Goal: Information Seeking & Learning: Learn about a topic

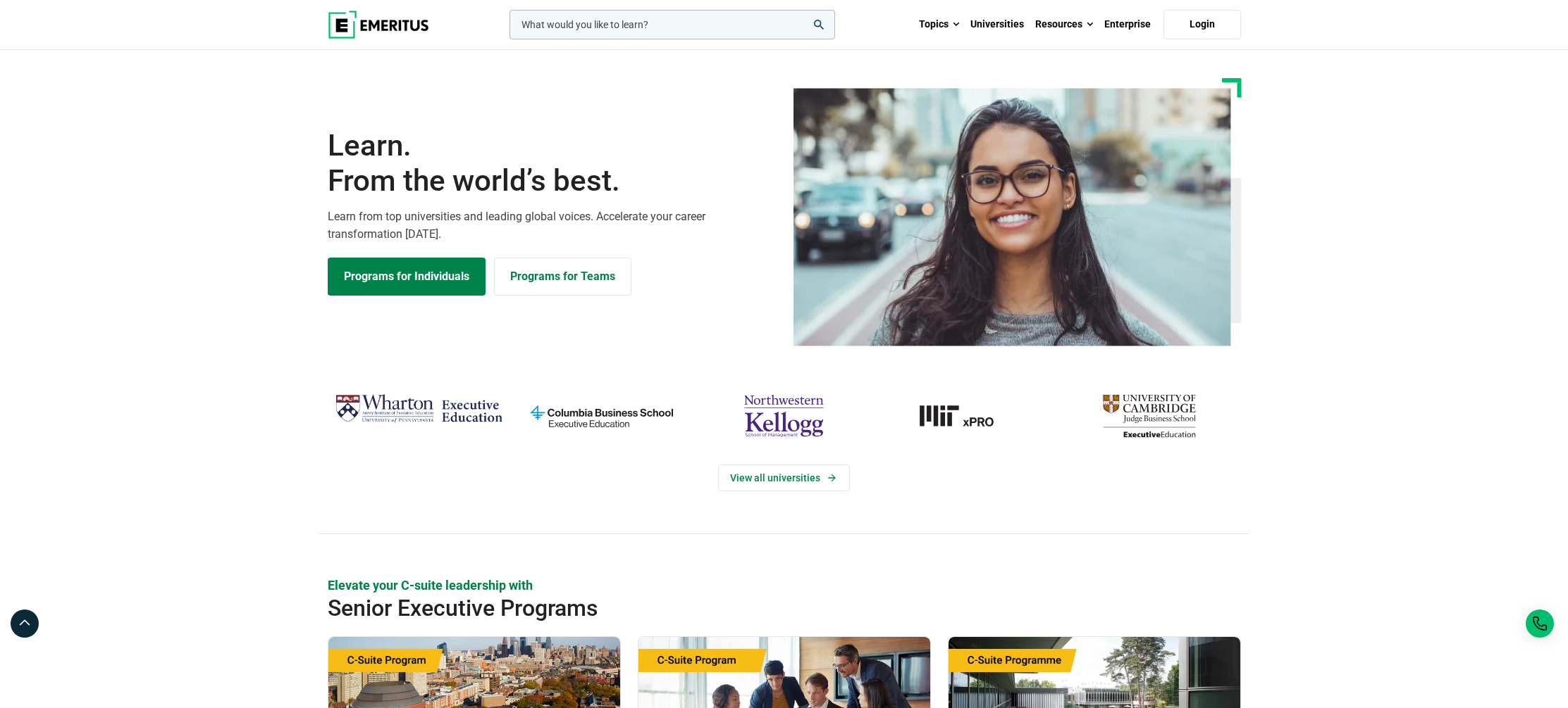
click at [962, 423] on img "MIT-xPRO" at bounding box center [967, 416] width 168 height 54
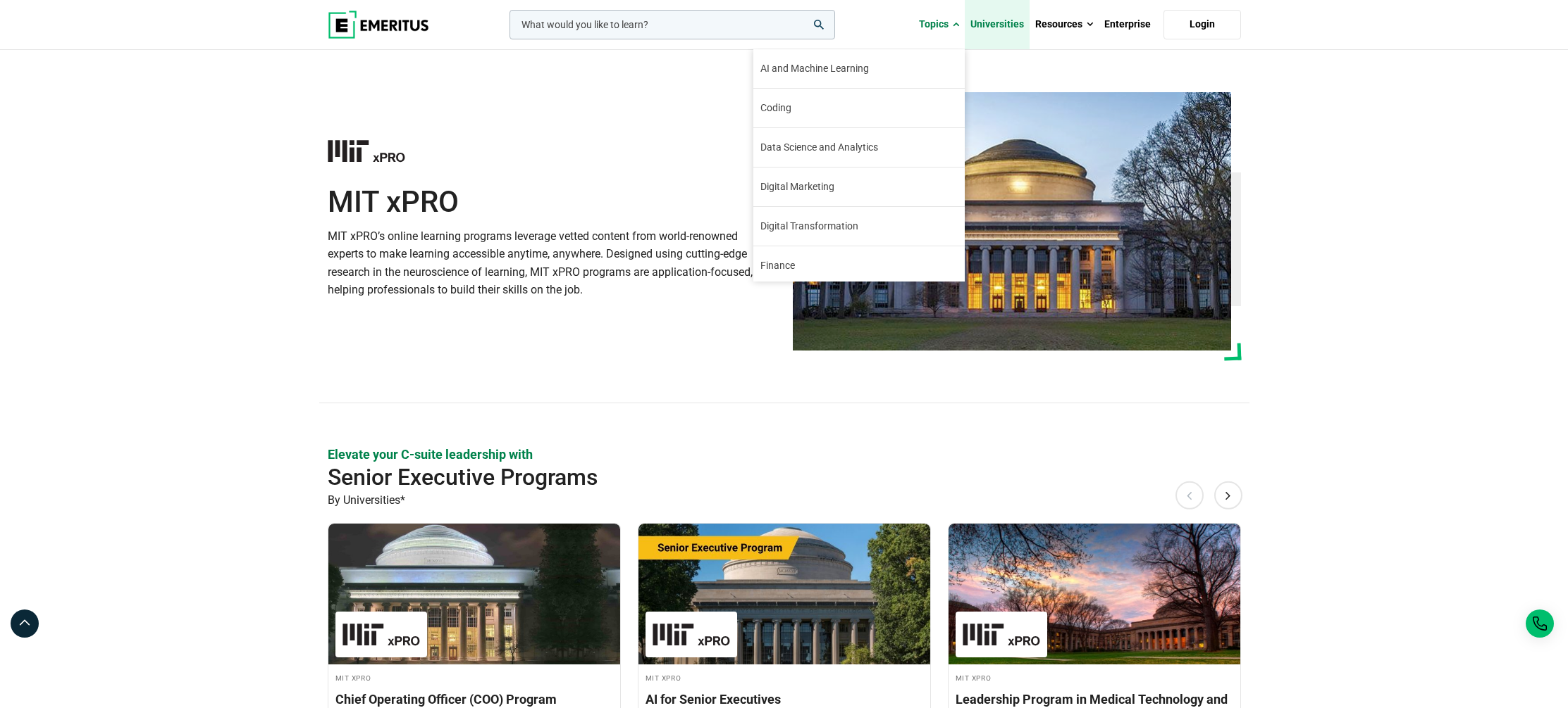
click at [990, 22] on link "Universities" at bounding box center [997, 25] width 65 height 50
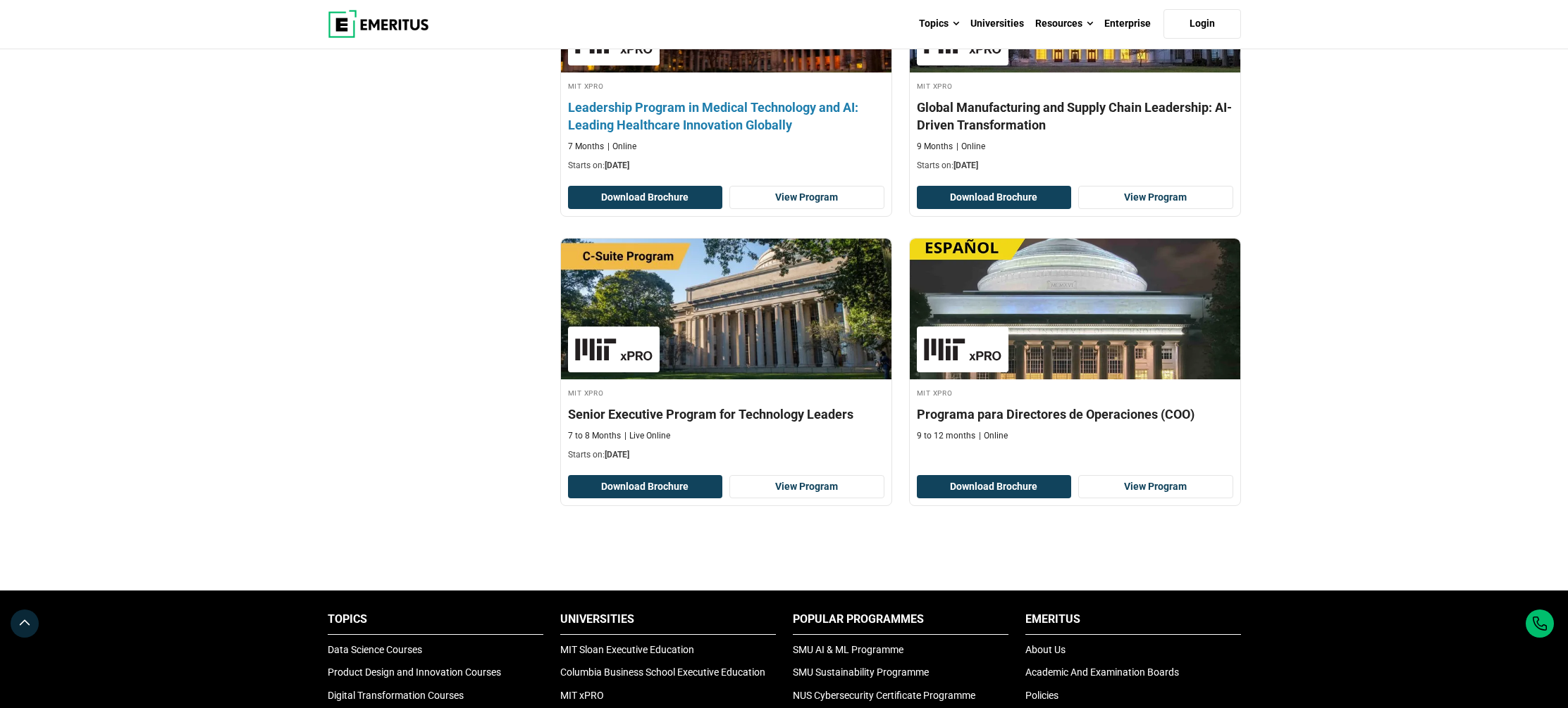
scroll to position [919, 0]
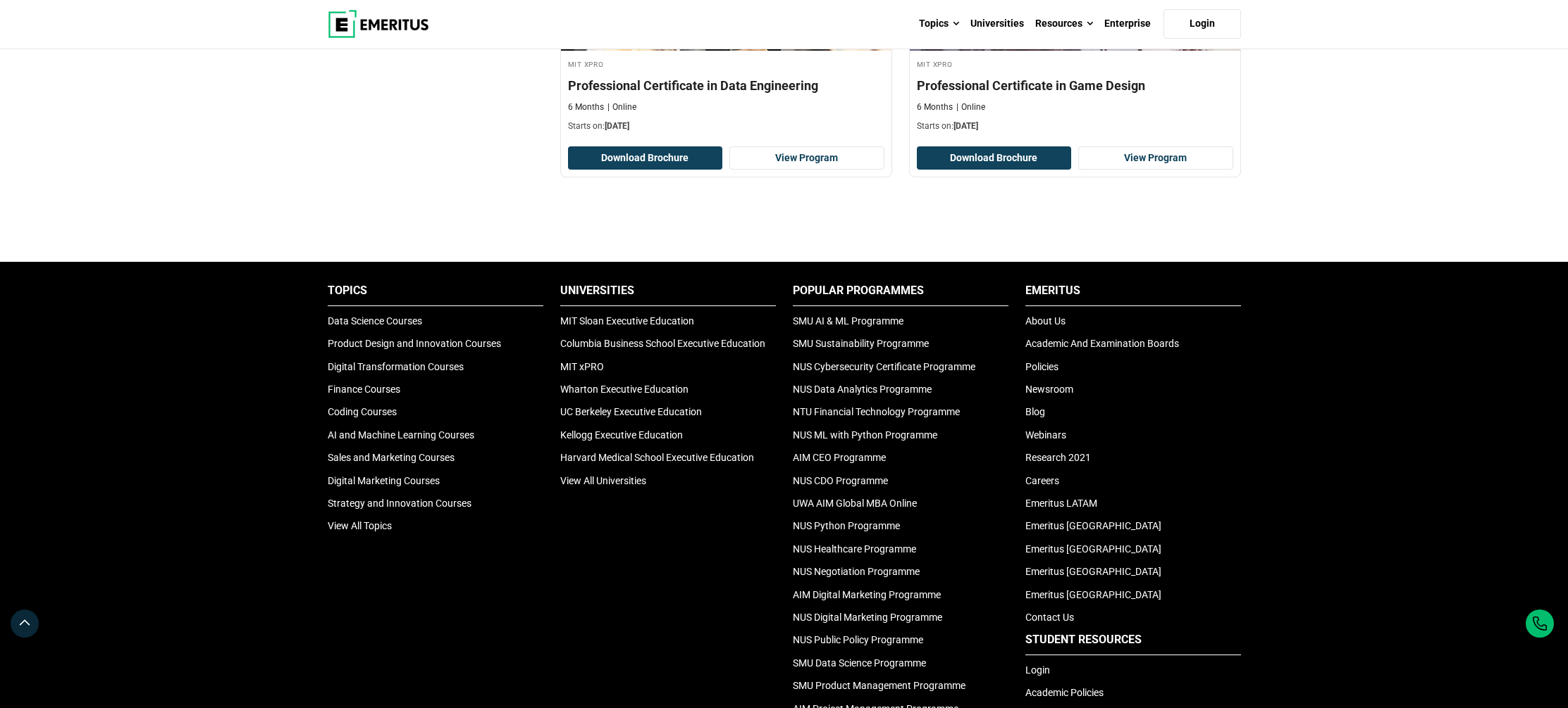
scroll to position [40, 0]
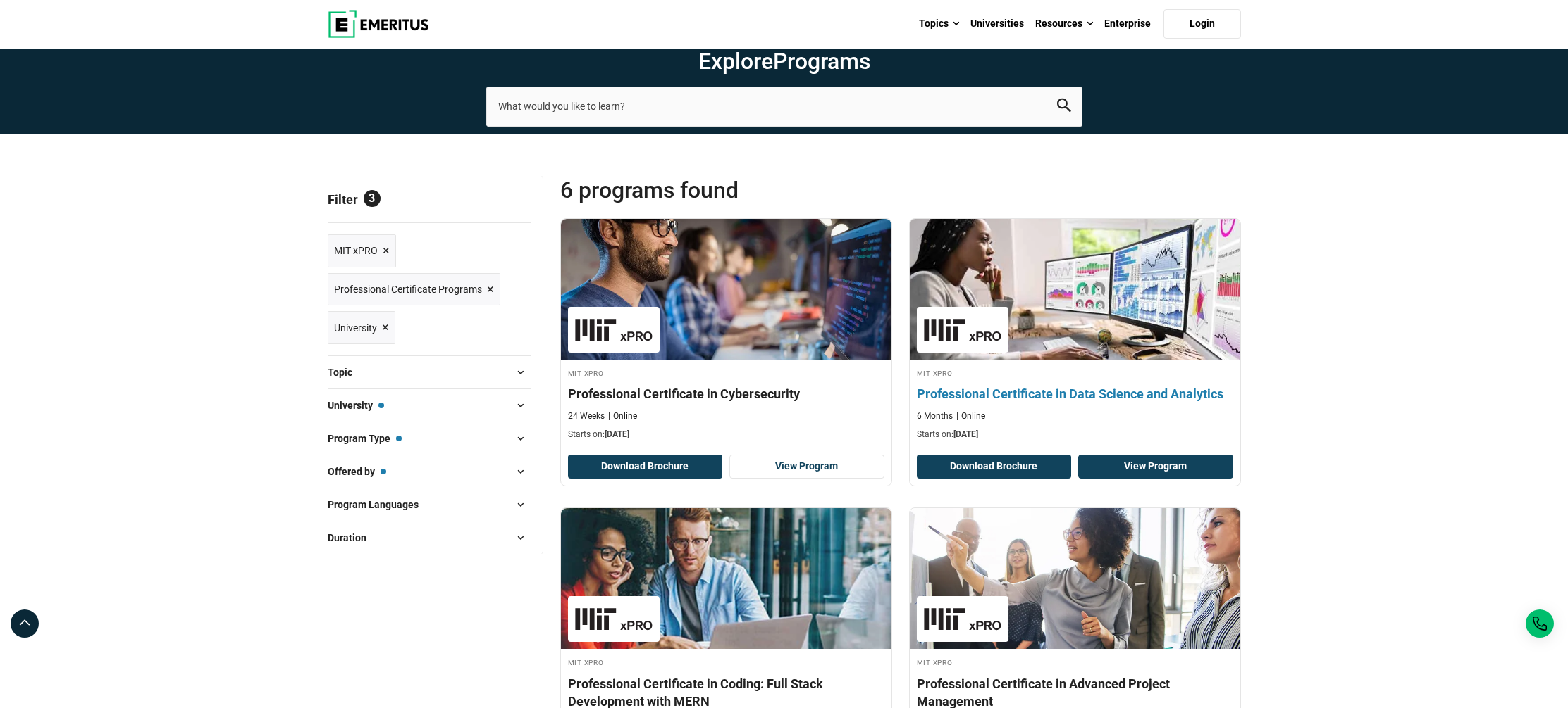
click at [1156, 466] on link "View Program" at bounding box center [1155, 466] width 155 height 24
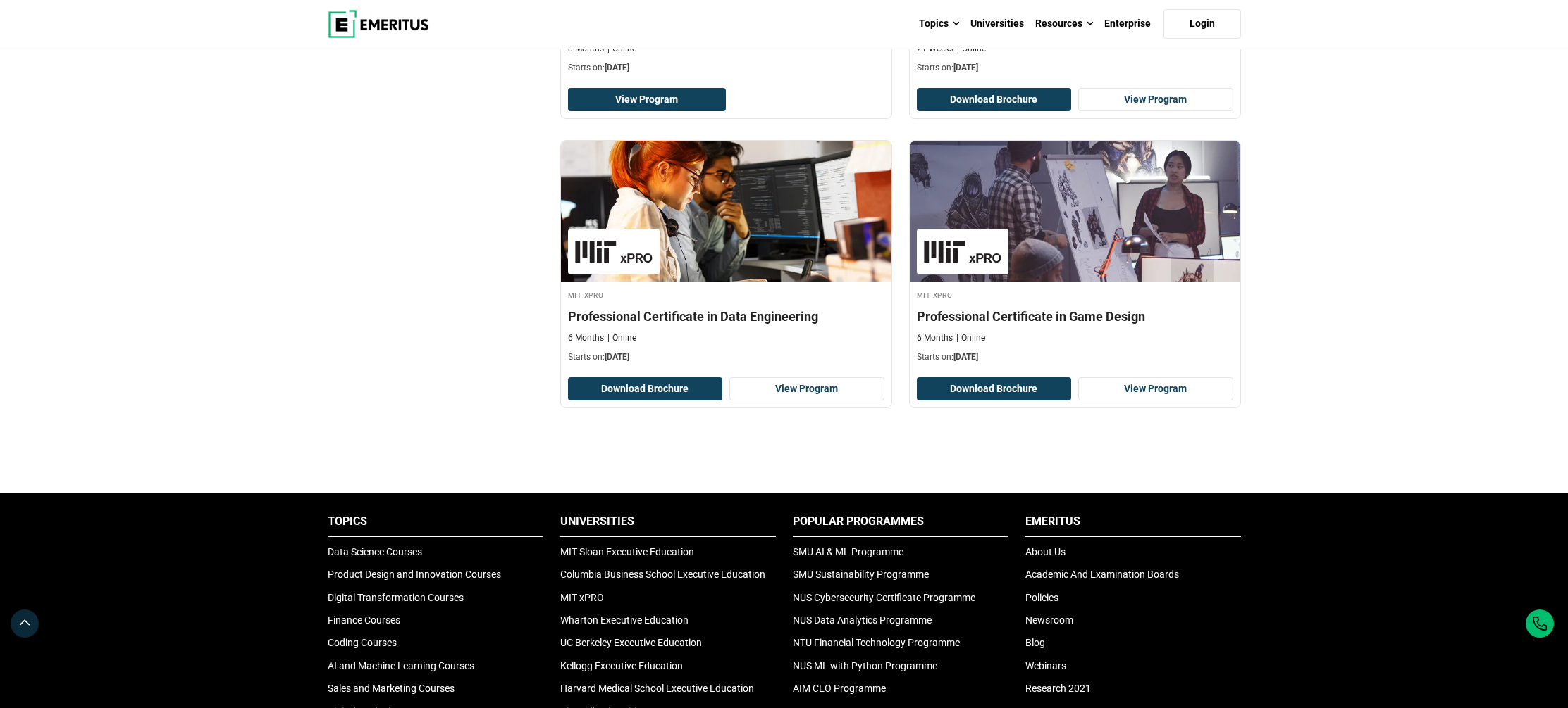
scroll to position [719, 0]
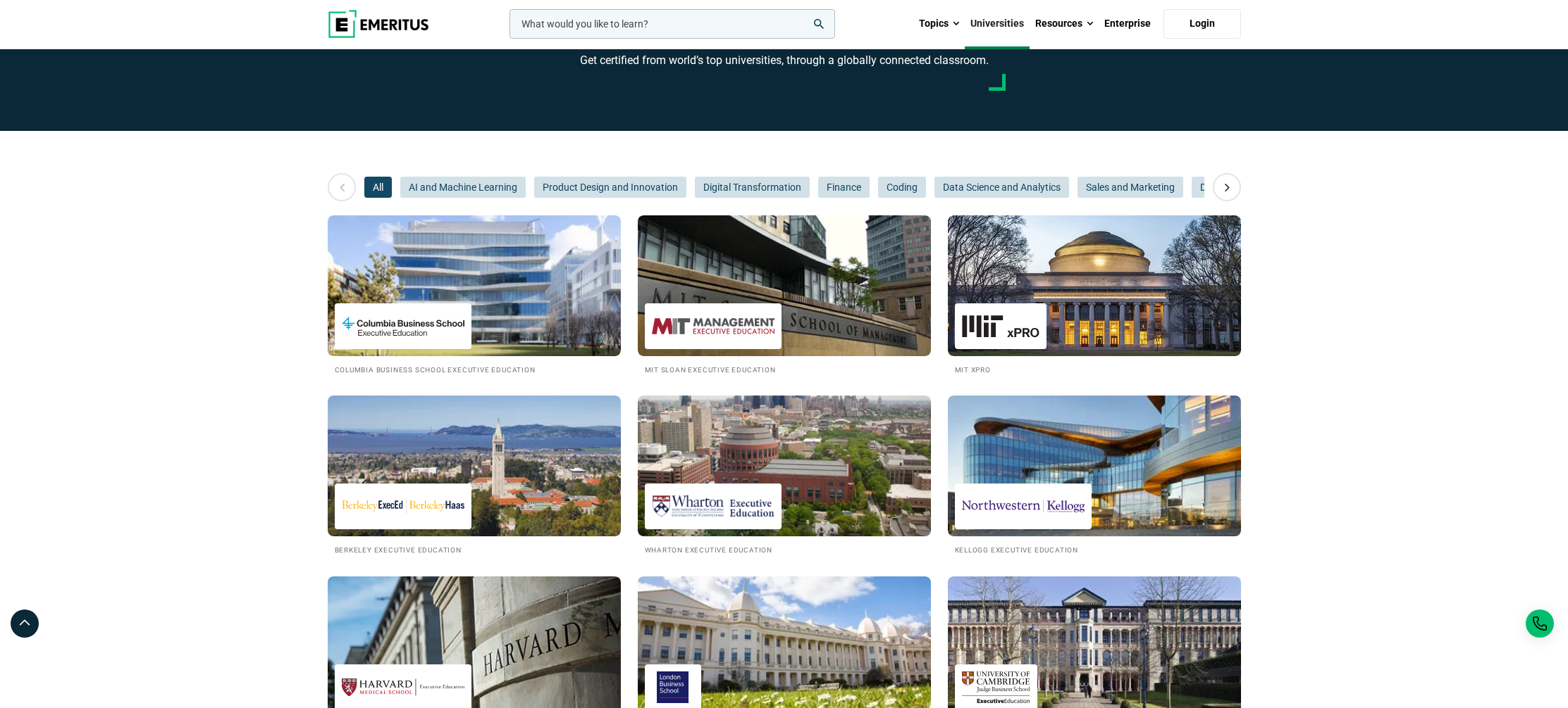
scroll to position [87, 0]
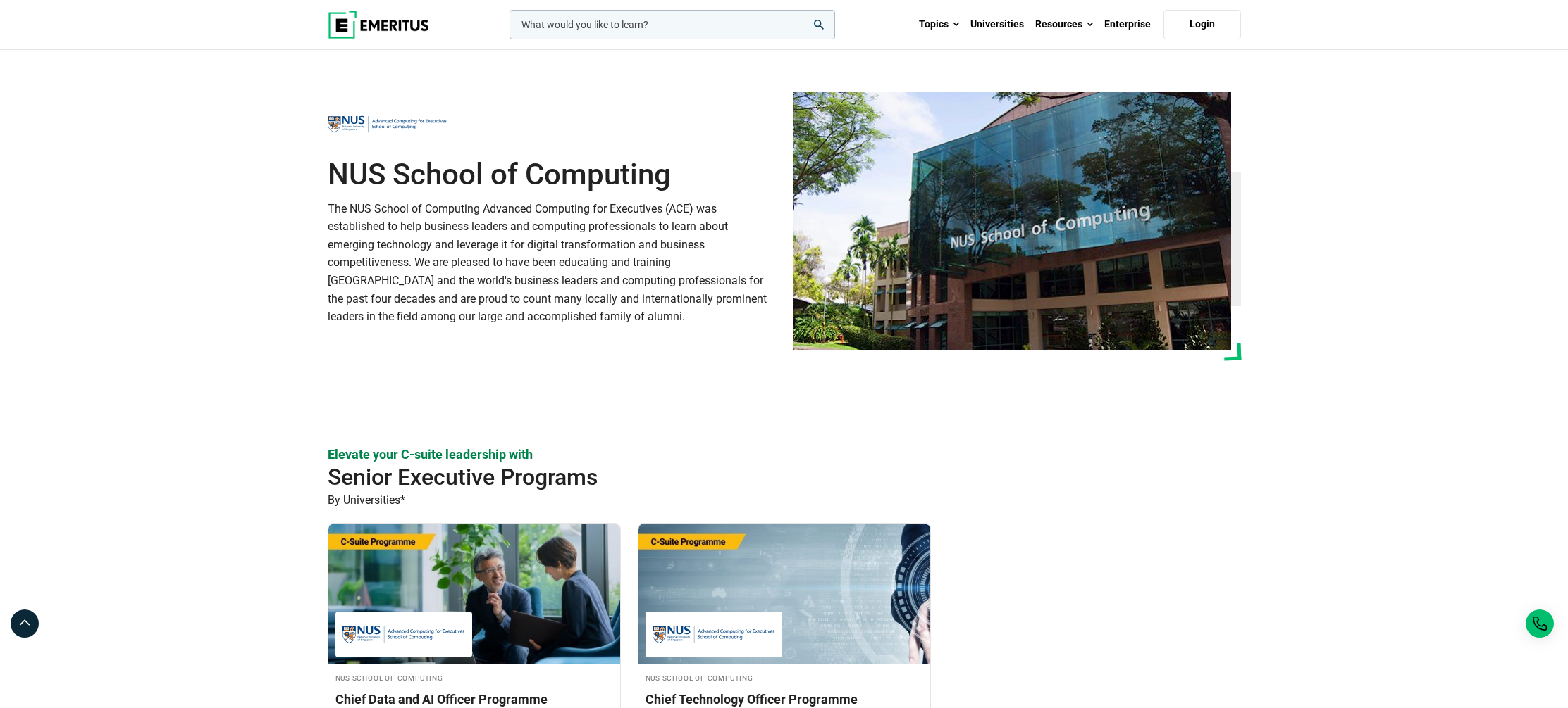
click at [371, 26] on img at bounding box center [379, 24] width 101 height 28
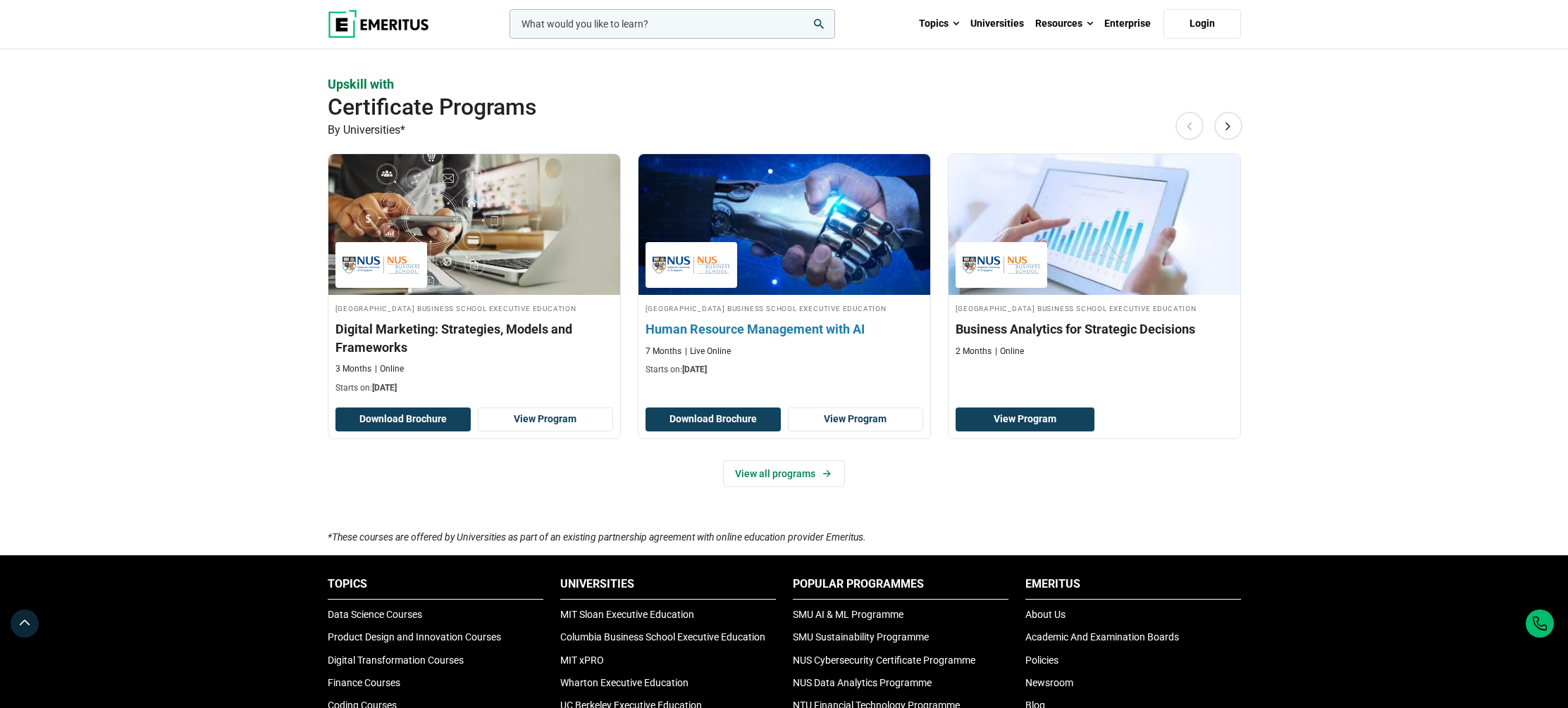
scroll to position [1020, 0]
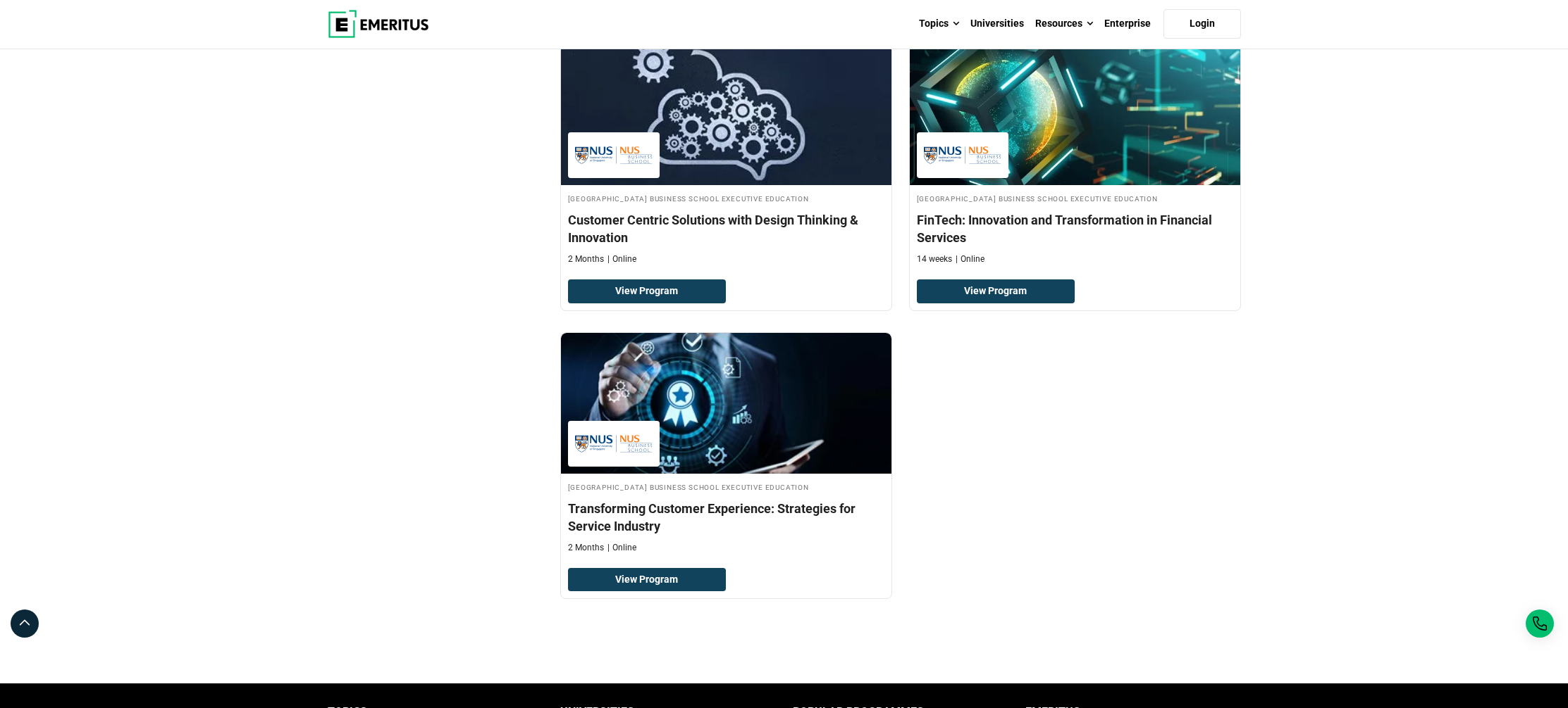
scroll to position [798, 0]
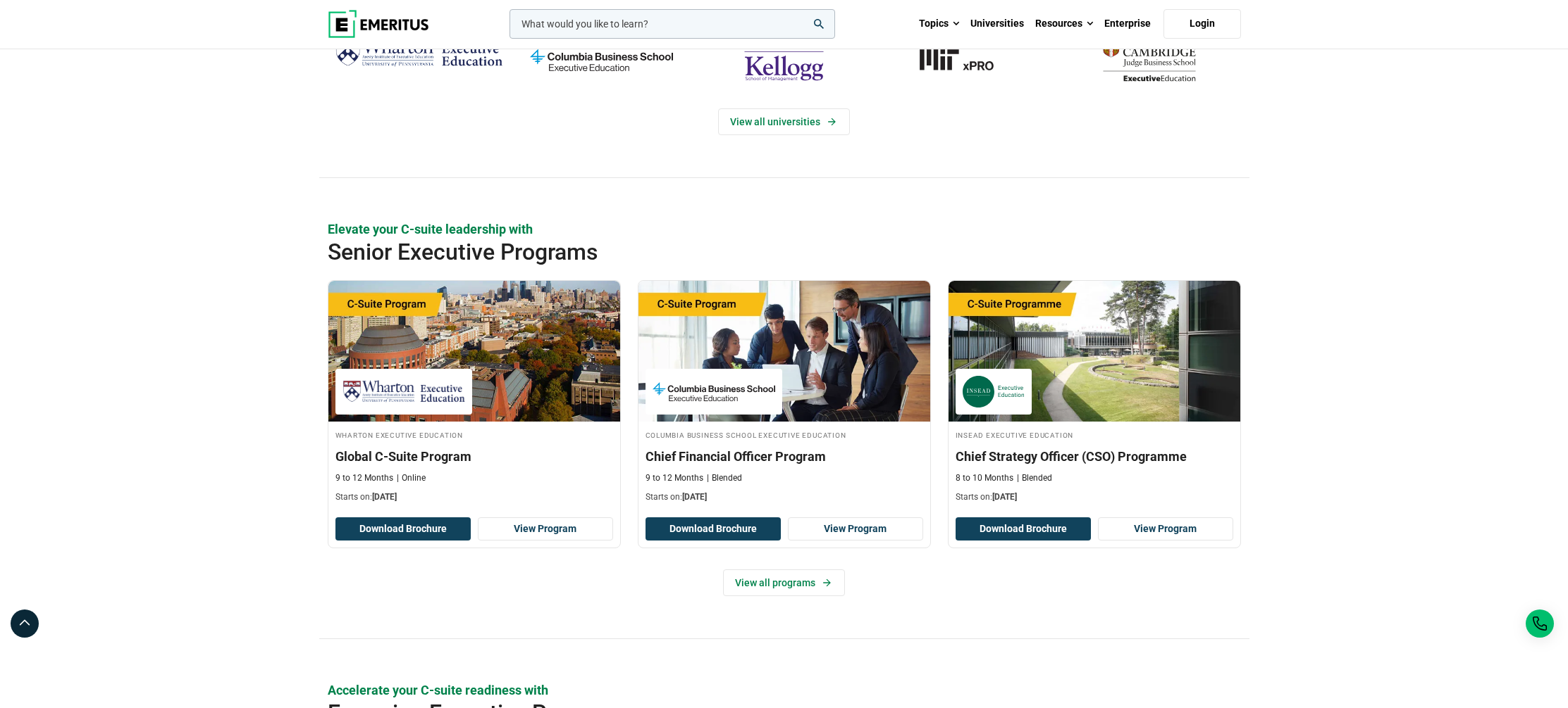
scroll to position [170, 0]
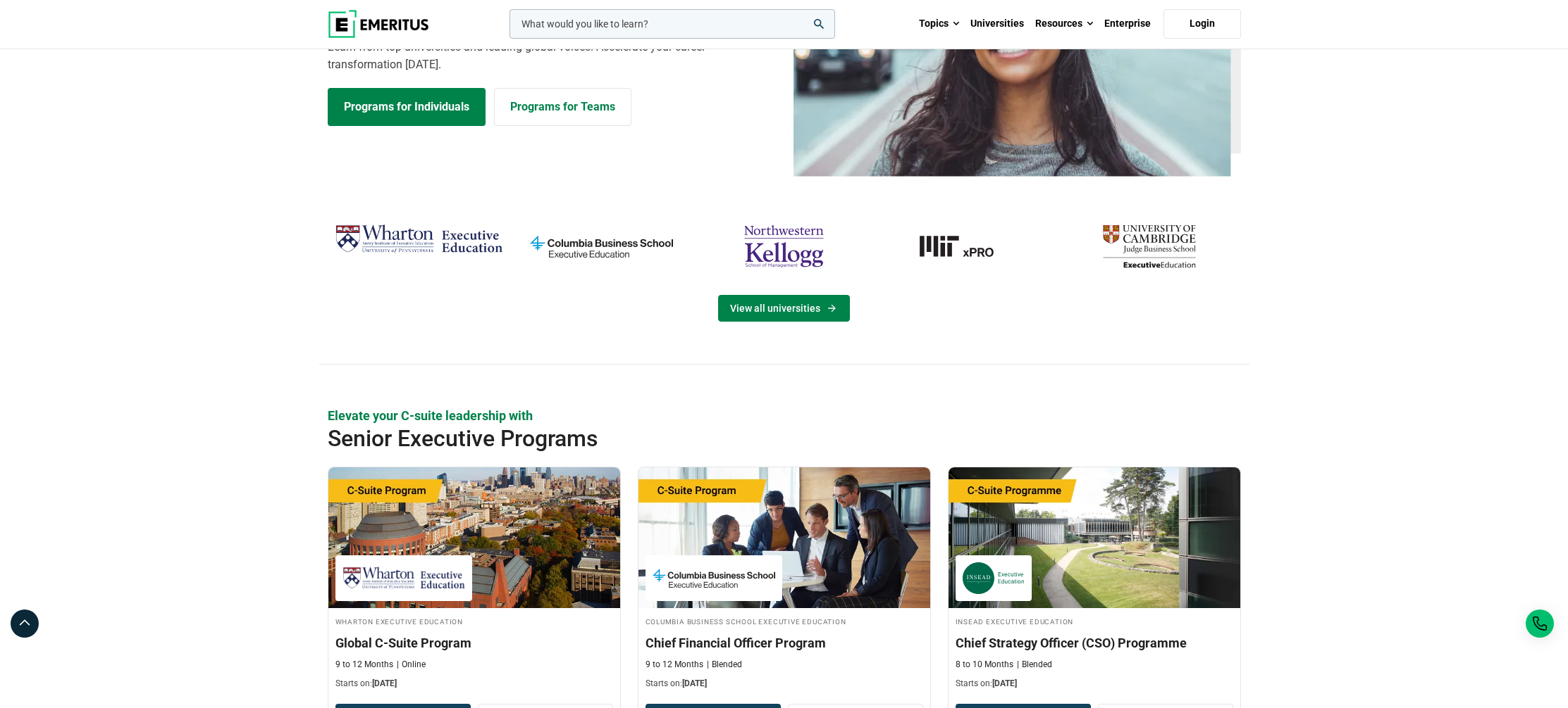
click at [782, 314] on link "View all universities" at bounding box center [784, 309] width 132 height 27
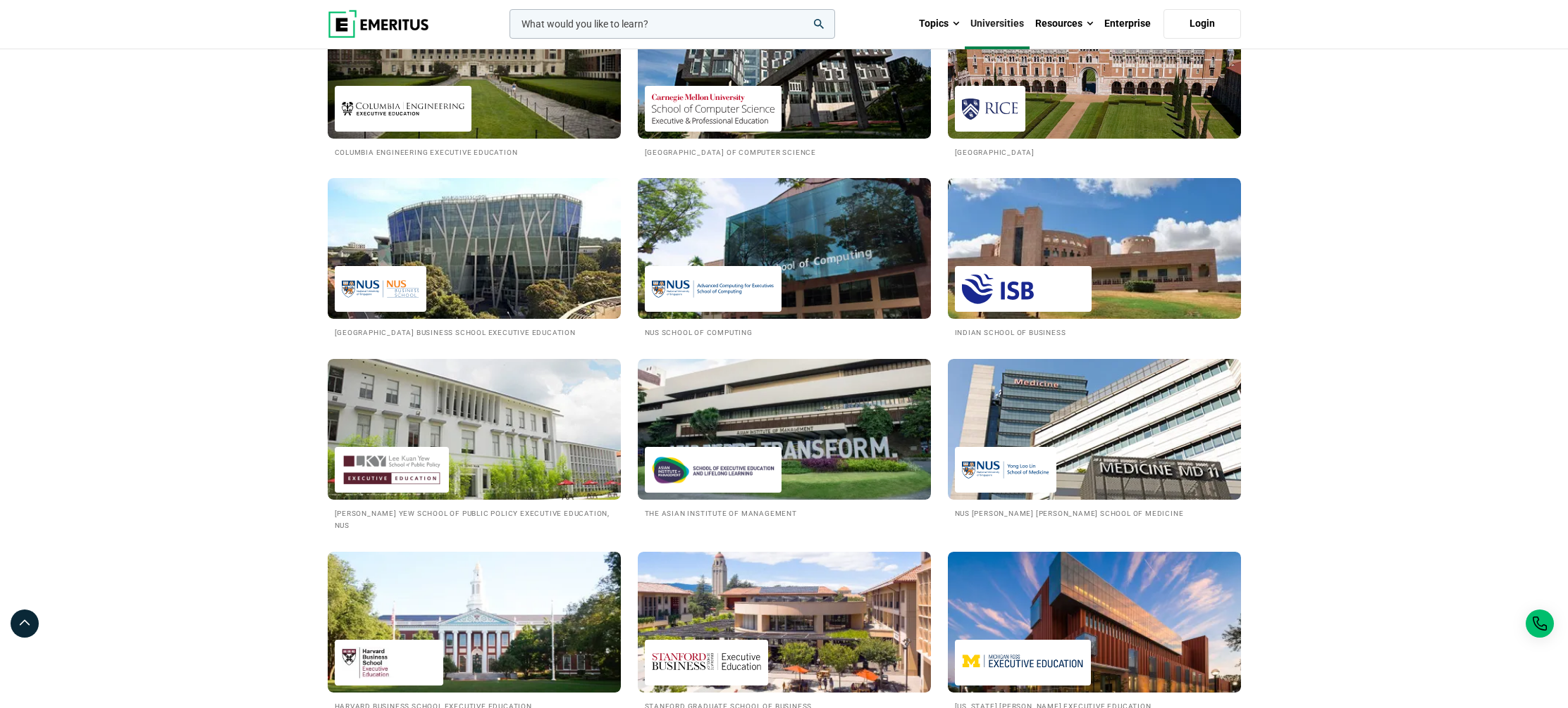
scroll to position [1544, 0]
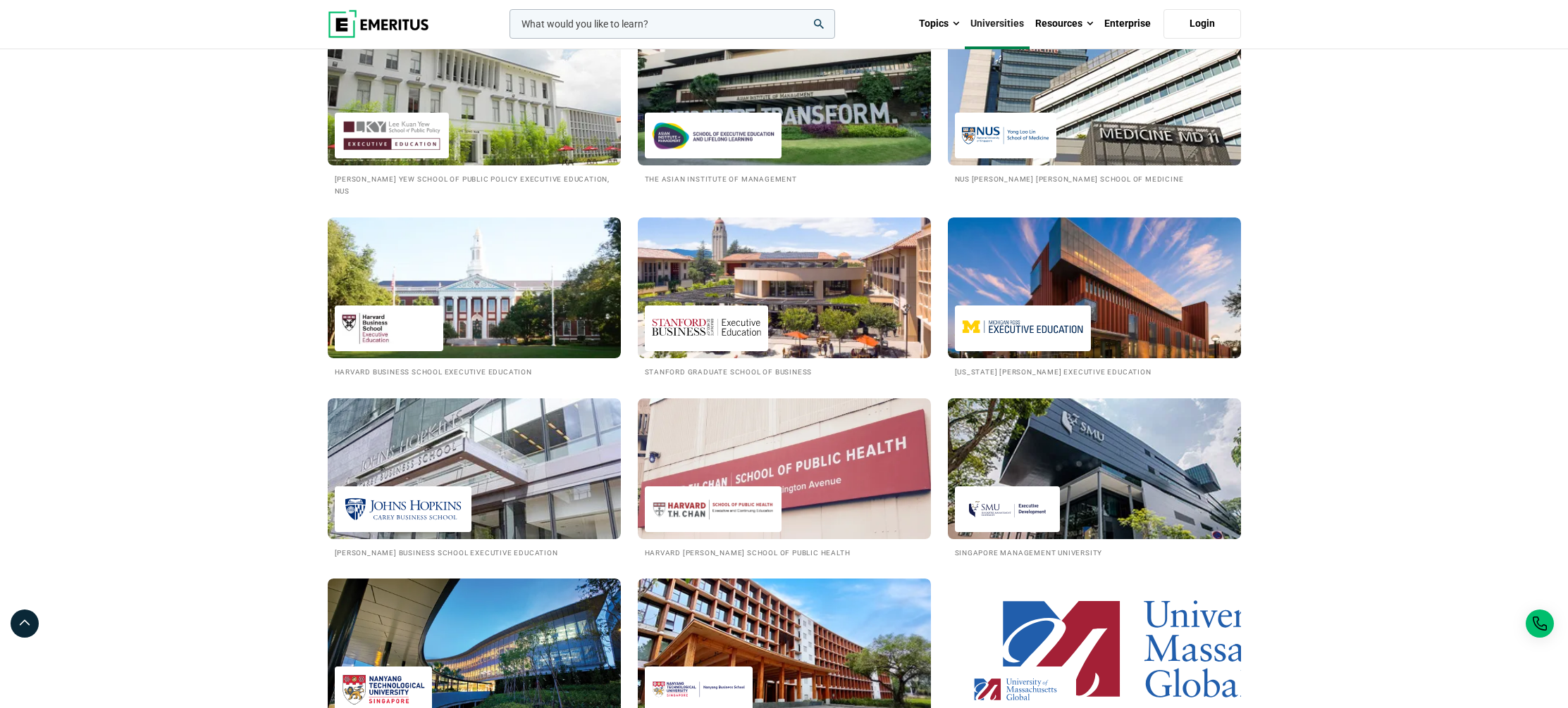
click at [1066, 484] on img at bounding box center [1094, 469] width 322 height 155
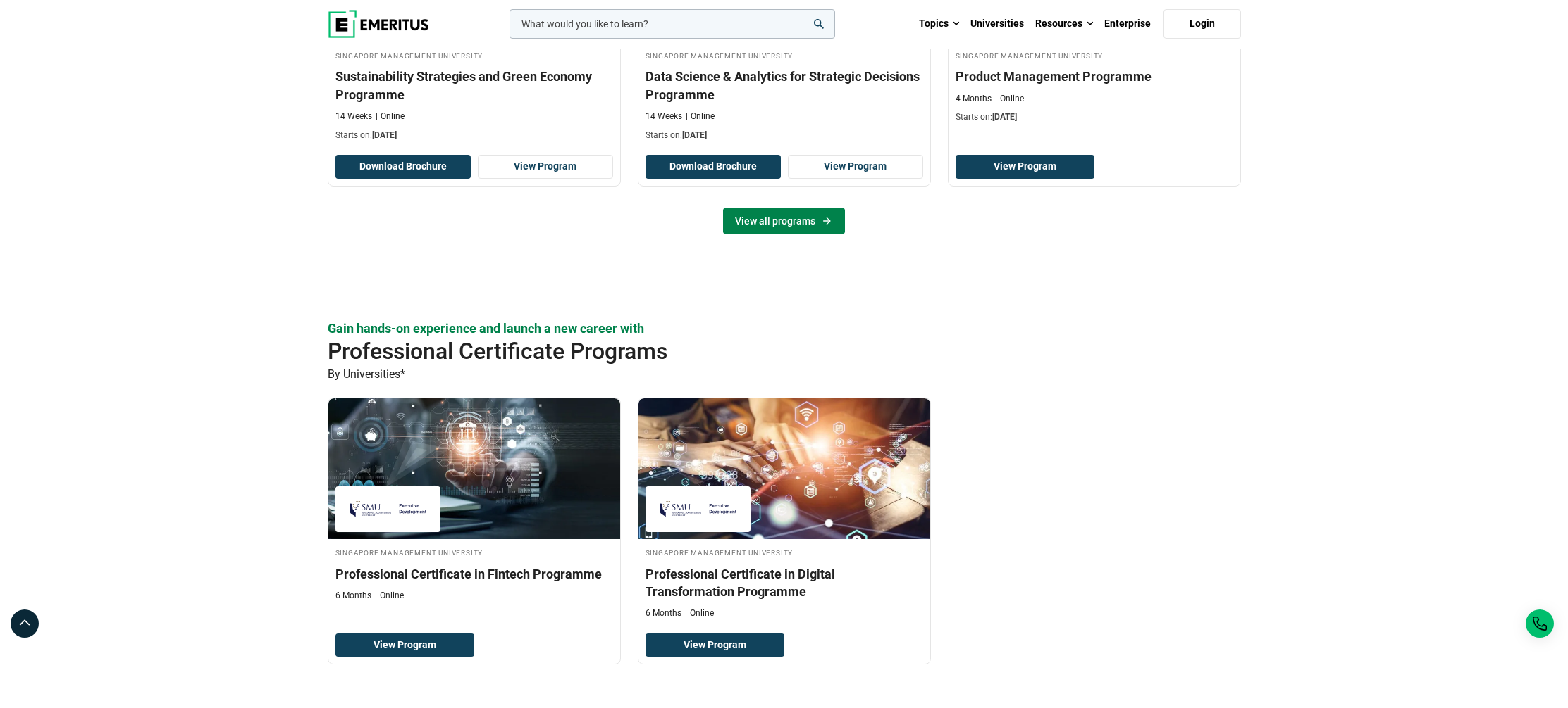
scroll to position [1198, 0]
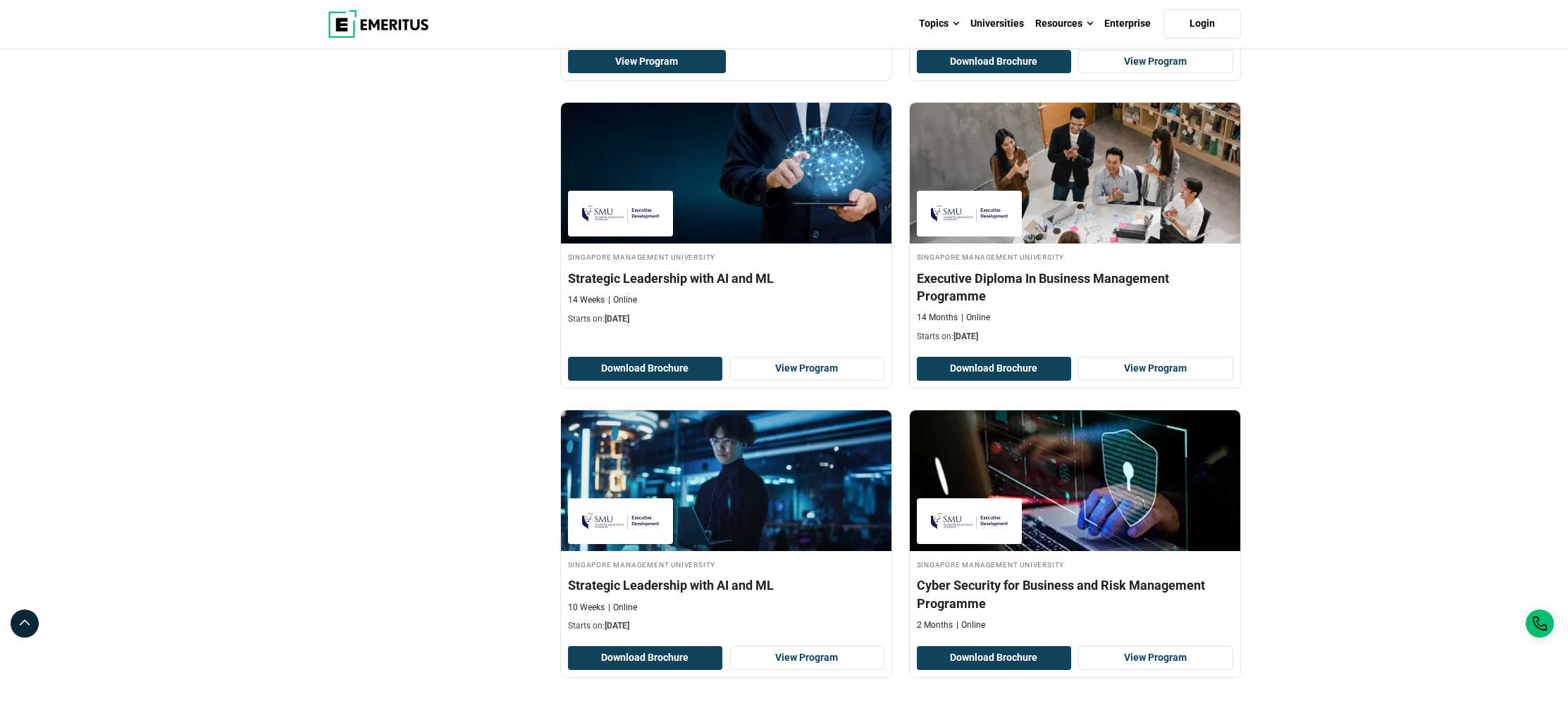
scroll to position [823, 0]
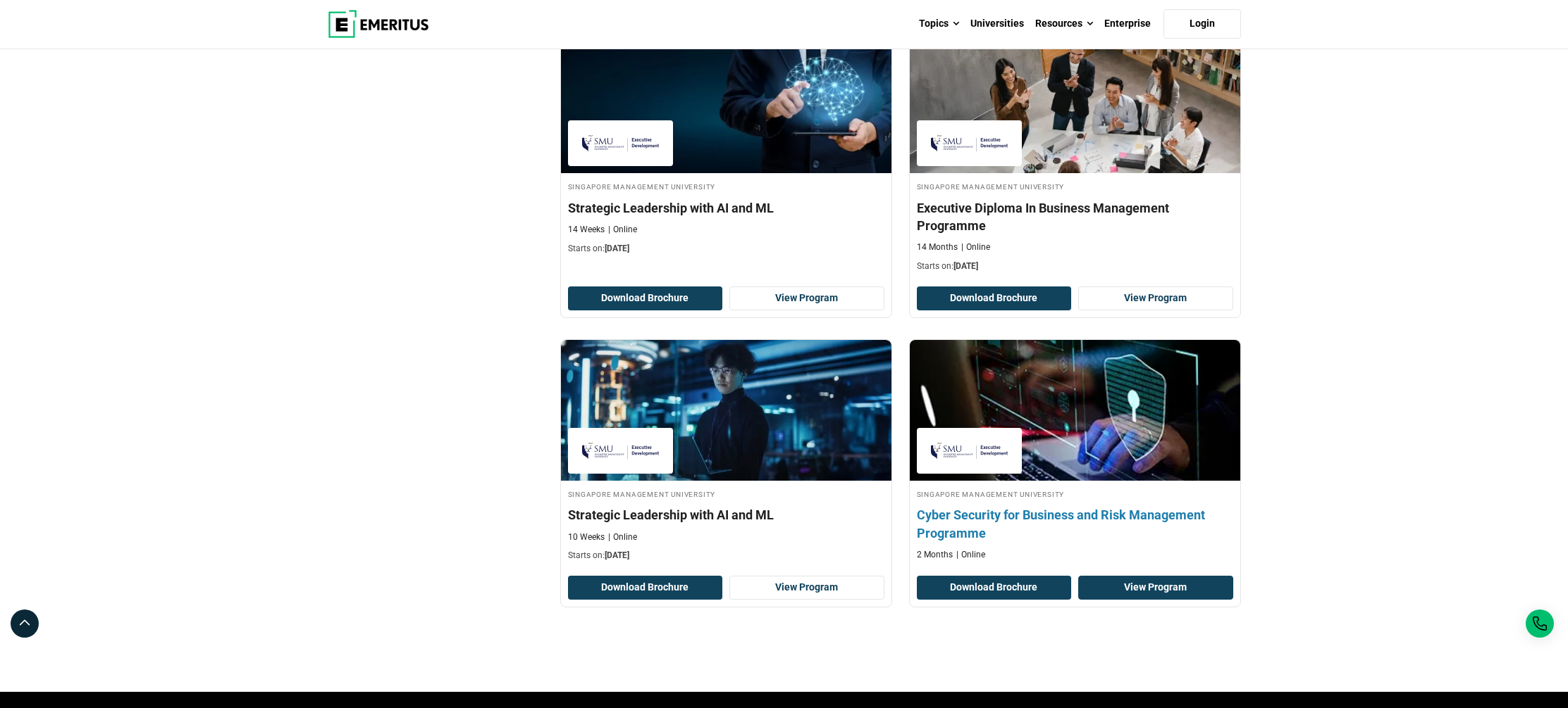
click at [1187, 578] on link "View Program" at bounding box center [1155, 588] width 155 height 24
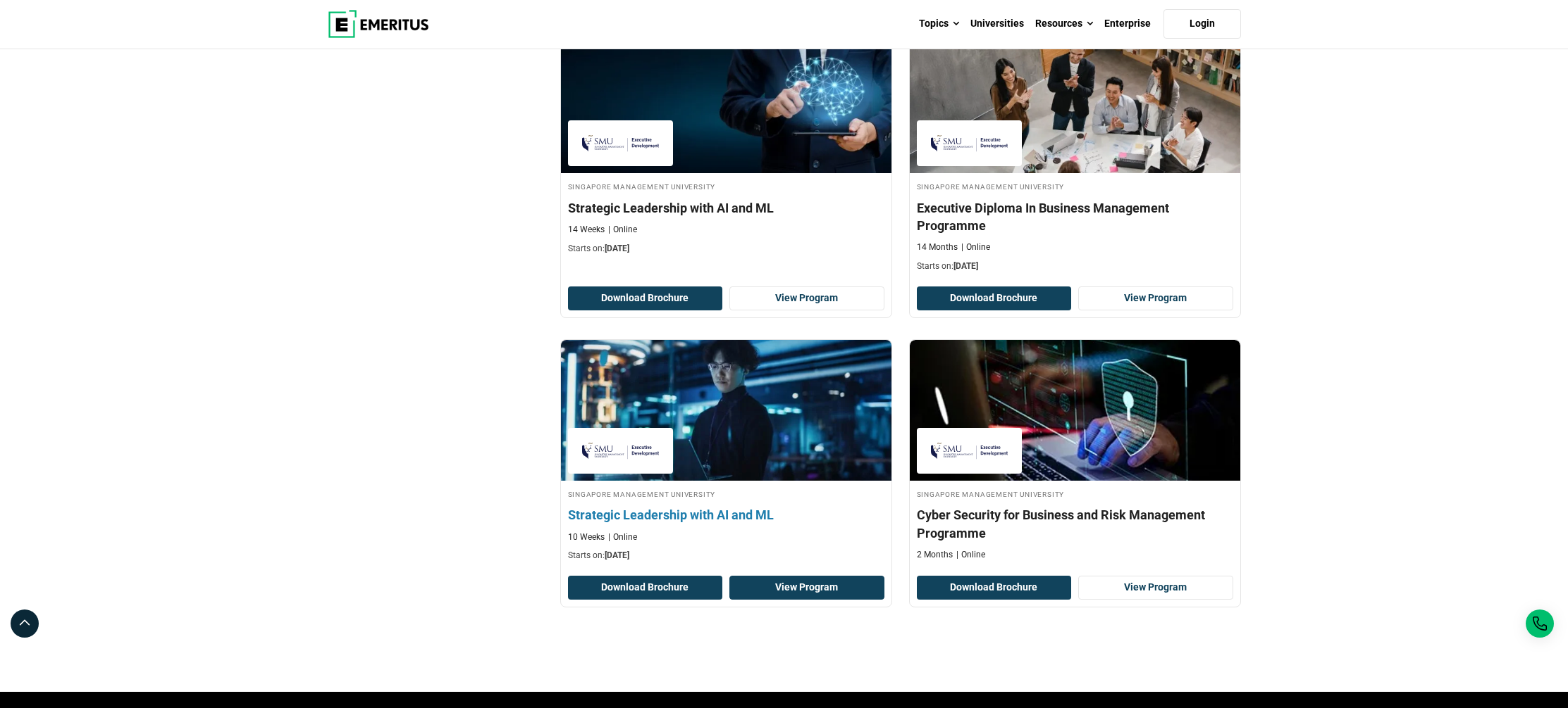
click at [808, 590] on link "View Program" at bounding box center [807, 588] width 155 height 24
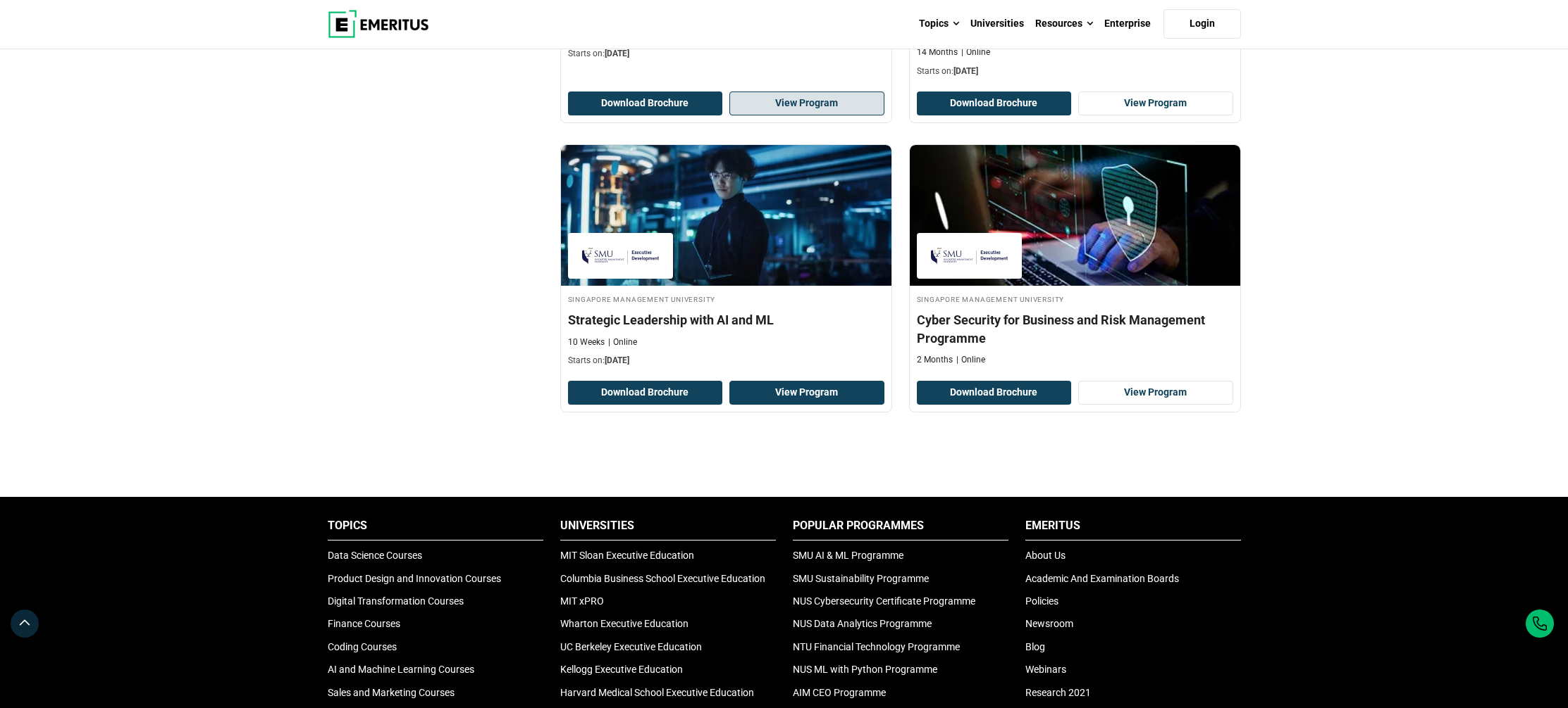
scroll to position [1022, 0]
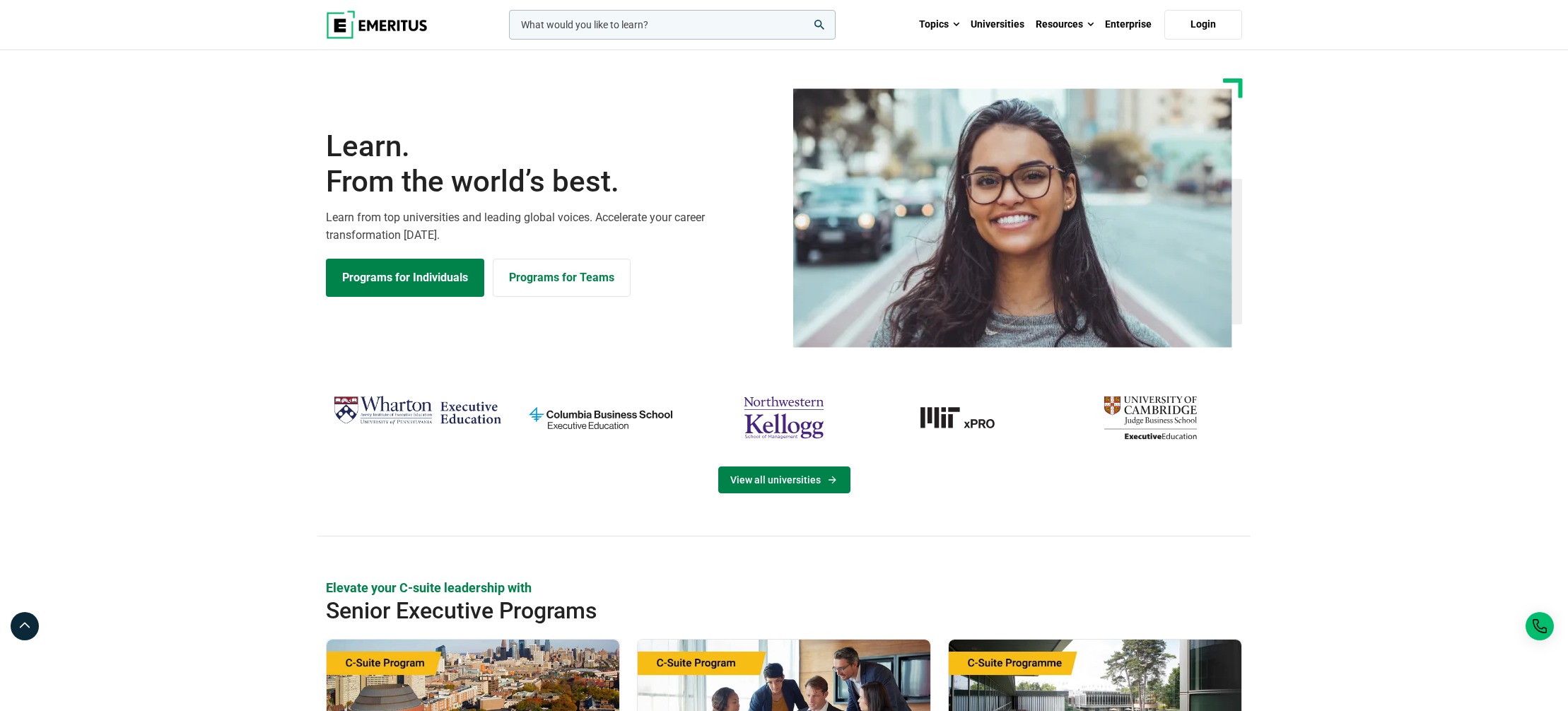
click at [799, 482] on link "View all universities" at bounding box center [785, 480] width 132 height 27
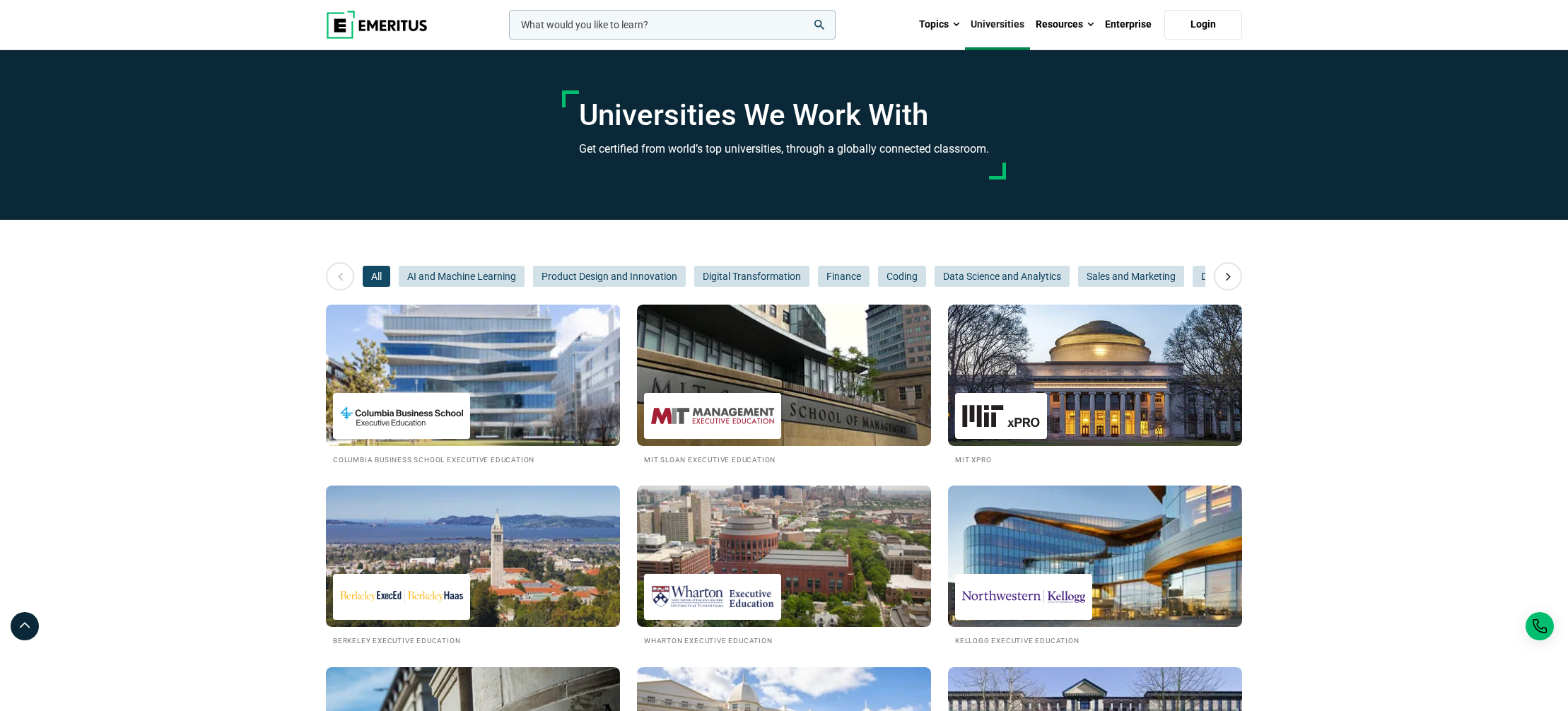
click at [394, 419] on img at bounding box center [401, 415] width 123 height 32
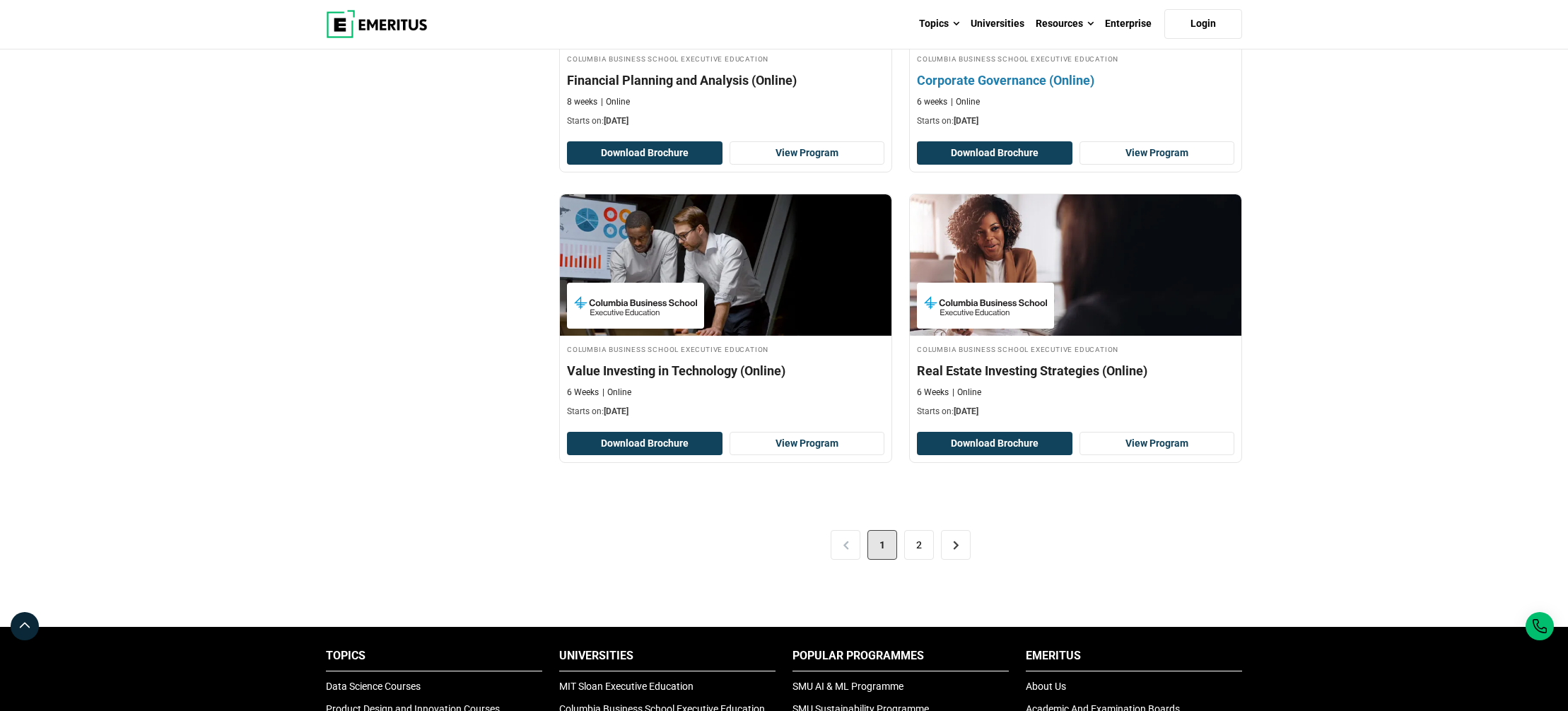
scroll to position [2687, 0]
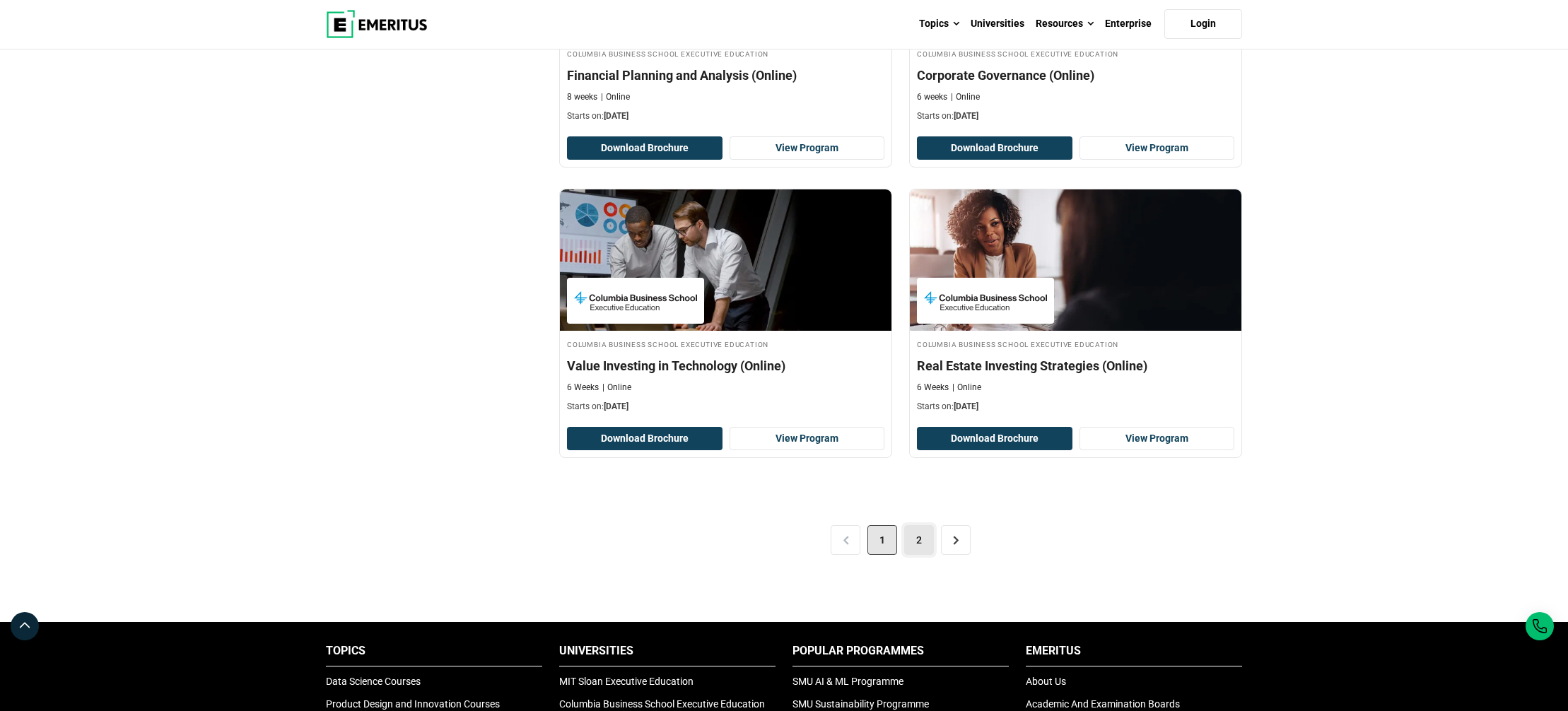
click at [918, 540] on link "2" at bounding box center [918, 540] width 30 height 30
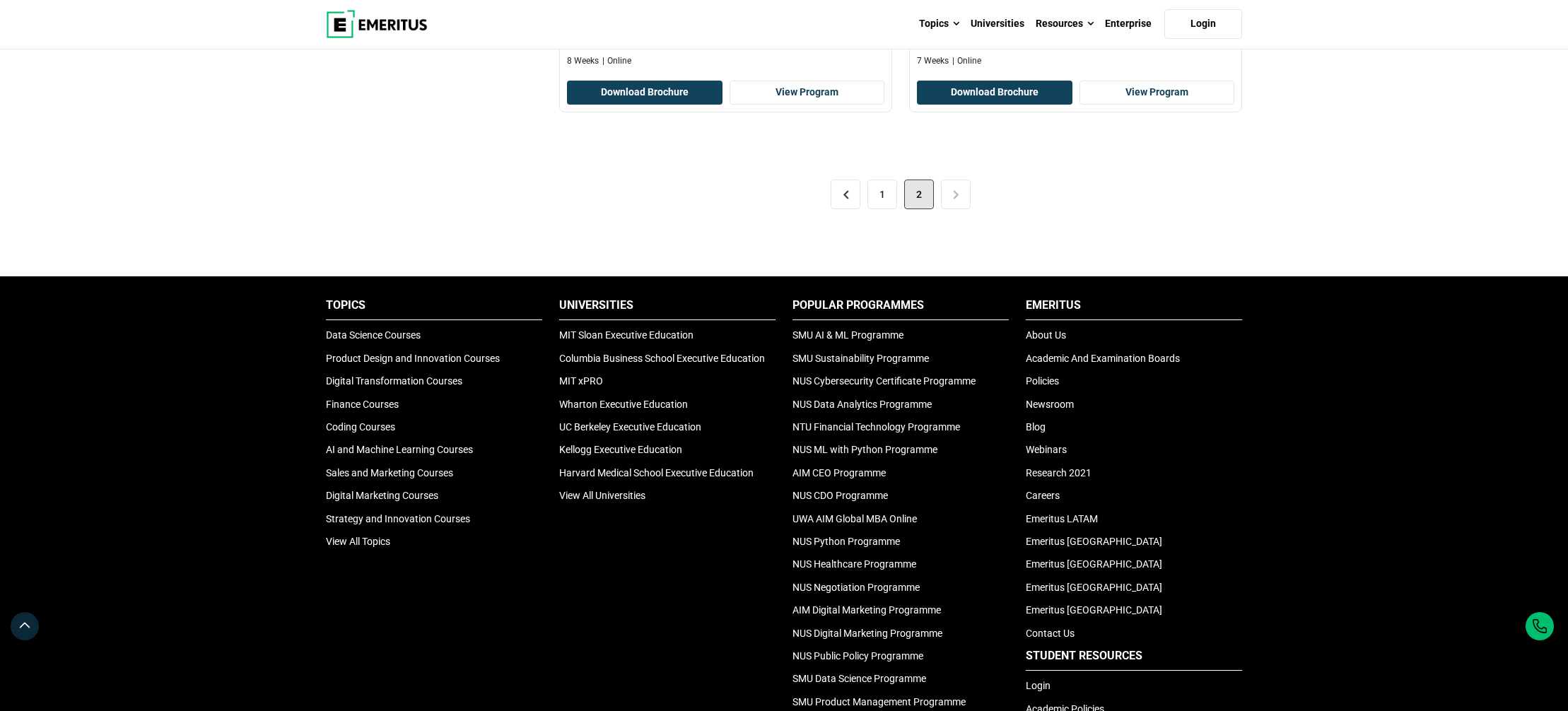
scroll to position [1275, 0]
